Goal: Task Accomplishment & Management: Manage account settings

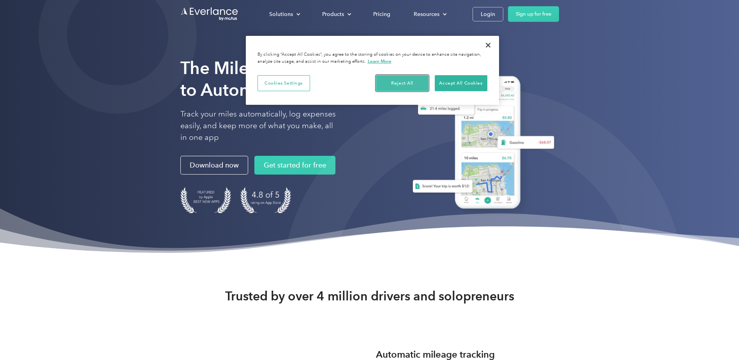
drag, startPoint x: 403, startPoint y: 79, endPoint x: 411, endPoint y: 74, distance: 9.6
click at [403, 79] on button "Reject All" at bounding box center [402, 83] width 53 height 16
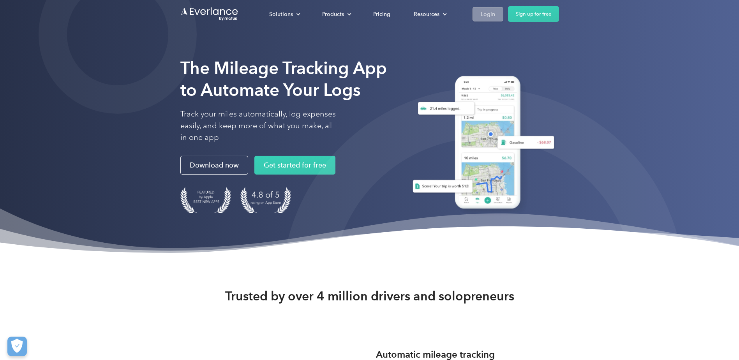
click at [485, 13] on div "Login" at bounding box center [488, 14] width 14 height 10
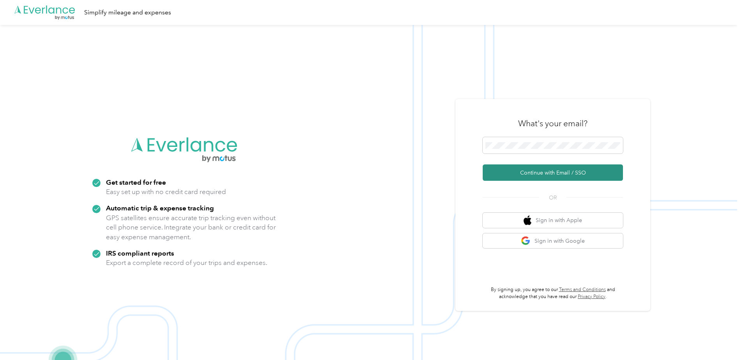
click at [547, 171] on button "Continue with Email / SSO" at bounding box center [553, 172] width 140 height 16
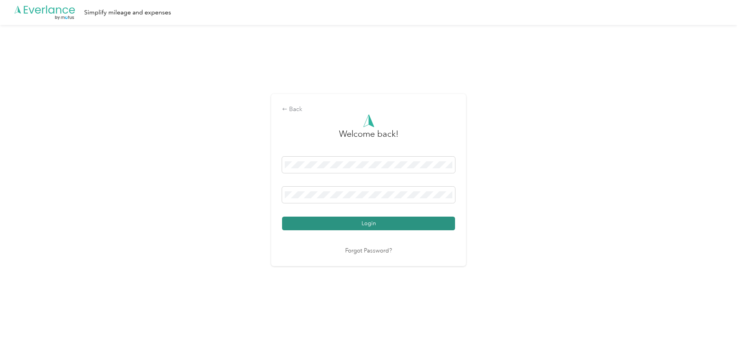
click at [367, 224] on button "Login" at bounding box center [368, 224] width 173 height 14
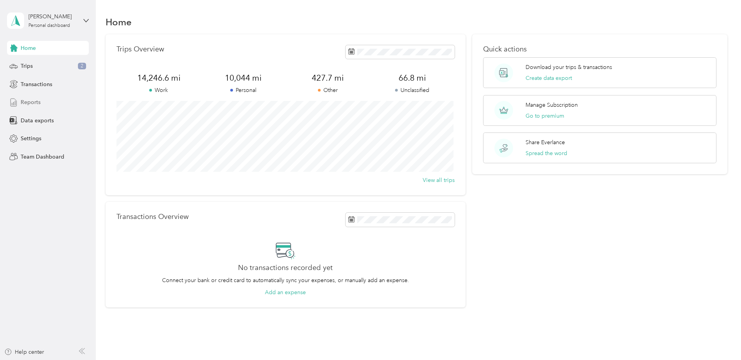
click at [35, 103] on span "Reports" at bounding box center [31, 102] width 20 height 8
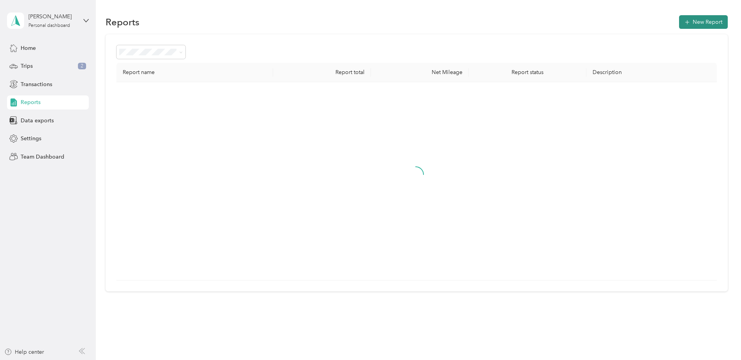
click at [697, 19] on button "New Report" at bounding box center [703, 22] width 49 height 14
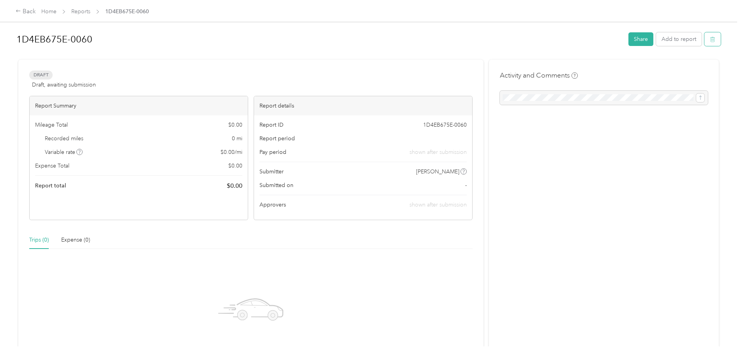
click at [711, 39] on icon "button" at bounding box center [712, 39] width 5 height 5
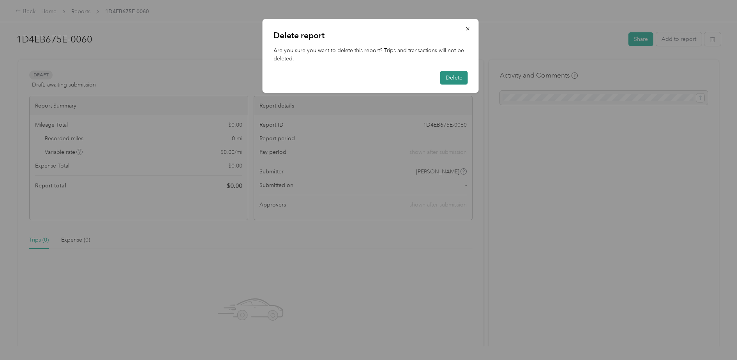
click at [459, 79] on button "Delete" at bounding box center [454, 78] width 28 height 14
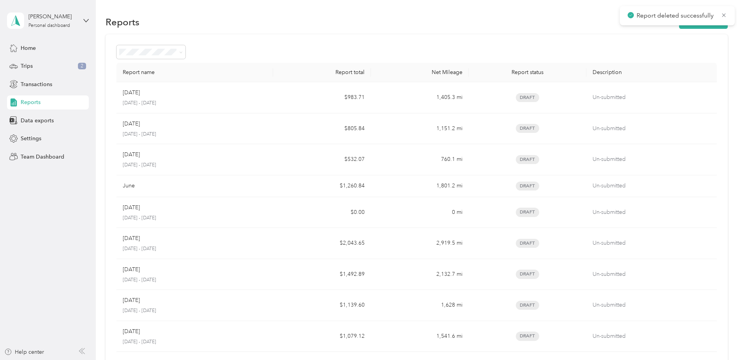
click at [554, 26] on div "Reports New Report" at bounding box center [417, 22] width 622 height 16
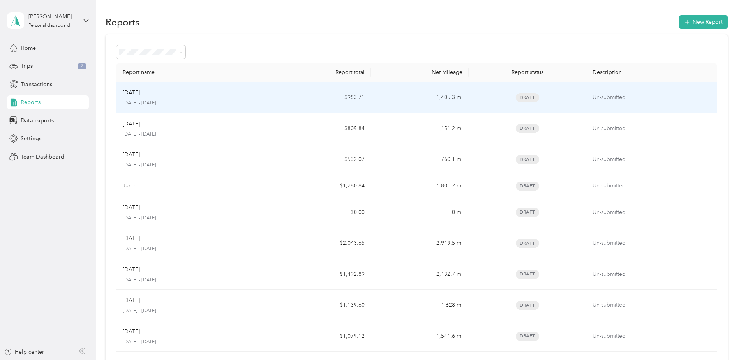
click at [166, 92] on div "Sep 2025" at bounding box center [195, 92] width 144 height 9
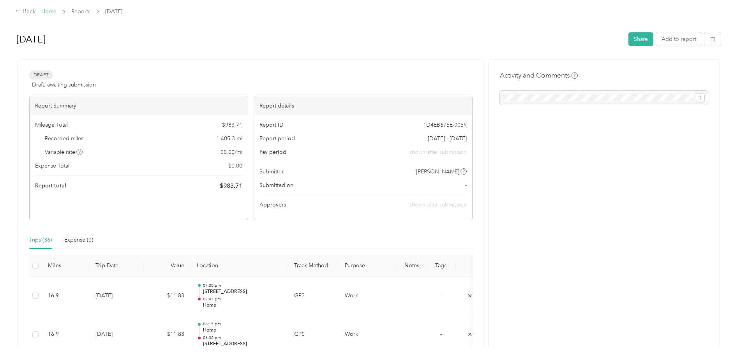
click at [49, 9] on link "Home" at bounding box center [48, 11] width 15 height 7
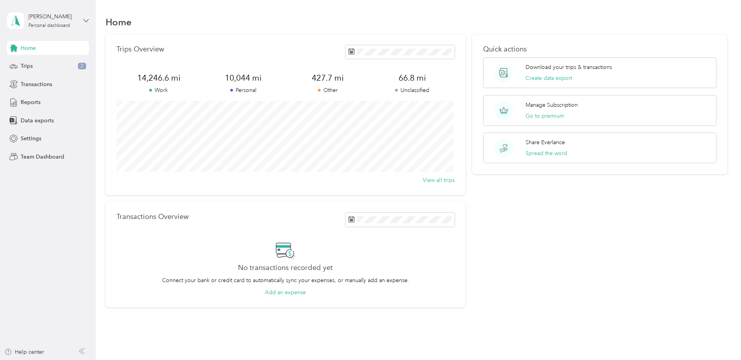
click at [84, 20] on icon at bounding box center [86, 20] width 5 height 3
click at [42, 62] on div "Log out" at bounding box center [29, 64] width 30 height 8
